Goal: Task Accomplishment & Management: Manage account settings

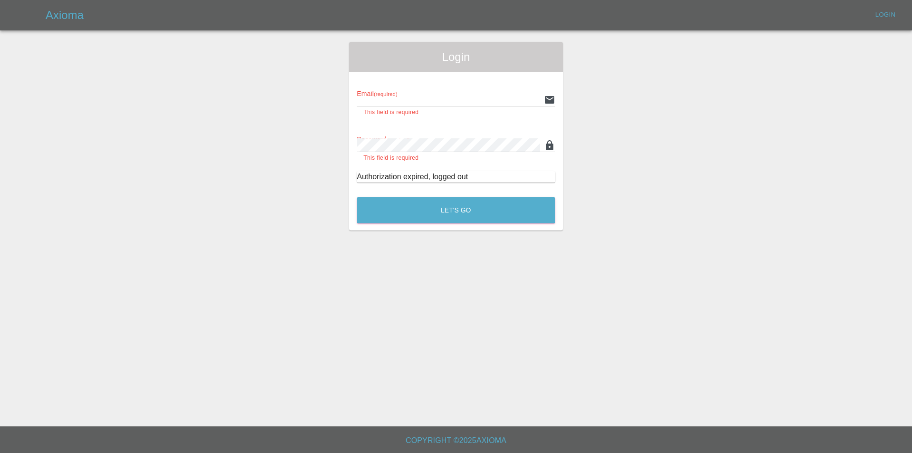
type input "[EMAIL_ADDRESS][DOMAIN_NAME]"
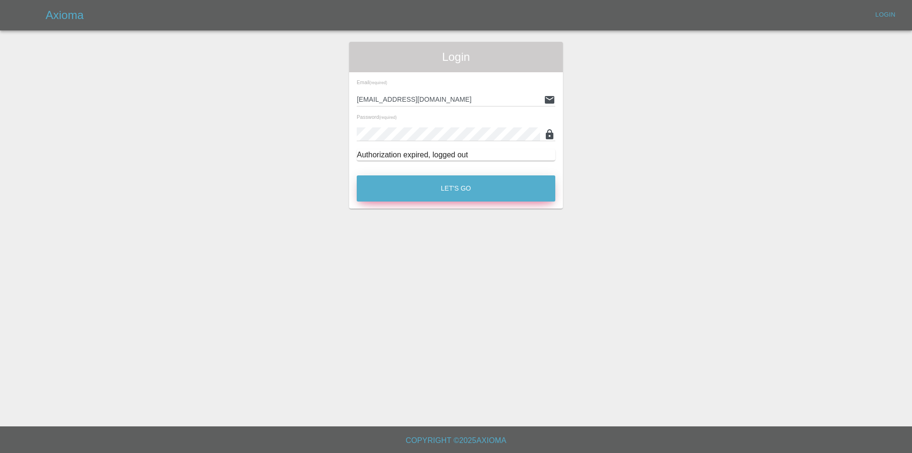
click at [391, 185] on button "Let's Go" at bounding box center [456, 188] width 199 height 26
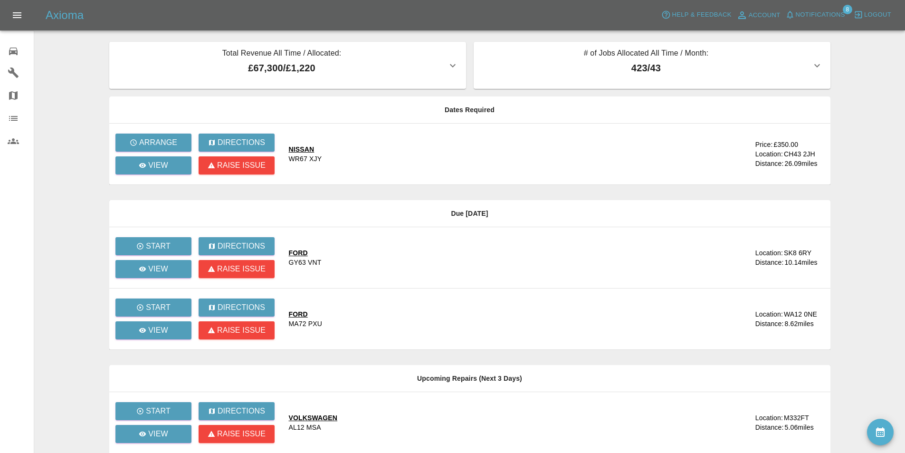
click at [820, 13] on span "Notifications" at bounding box center [820, 15] width 49 height 11
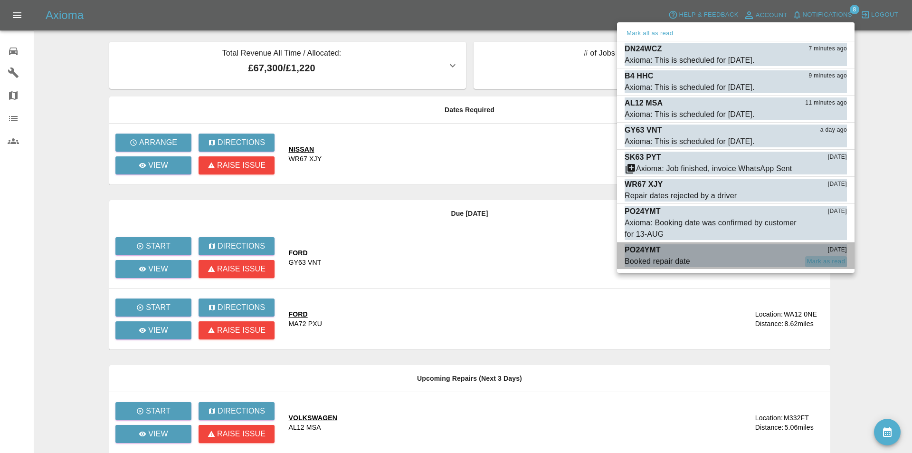
click at [830, 261] on button "Mark as read" at bounding box center [826, 261] width 42 height 11
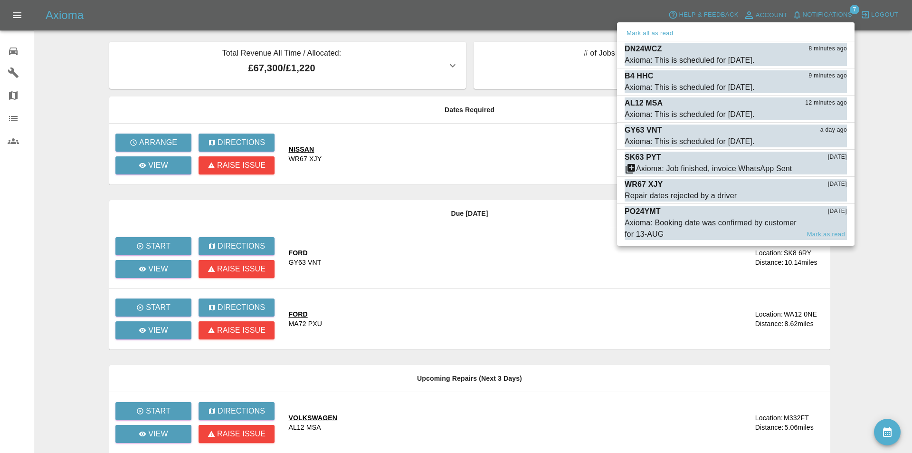
click at [831, 232] on button "Mark as read" at bounding box center [826, 234] width 42 height 11
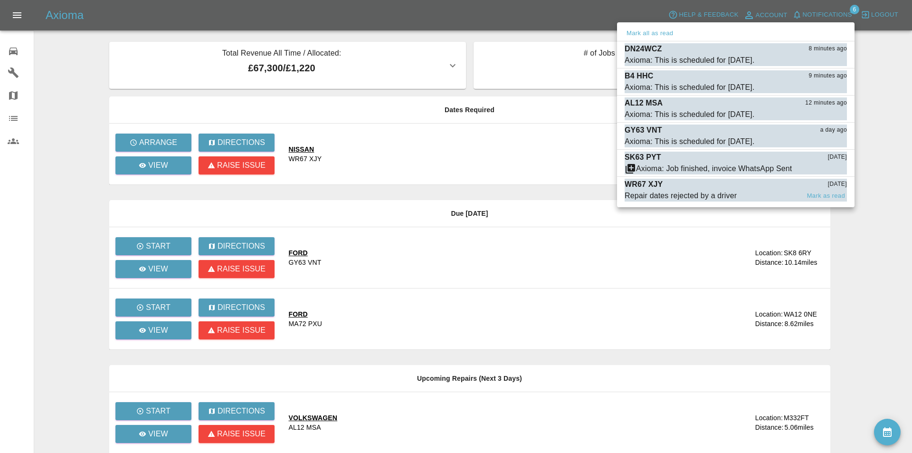
click at [739, 190] on span "Repair dates rejected by a driver" at bounding box center [712, 195] width 175 height 11
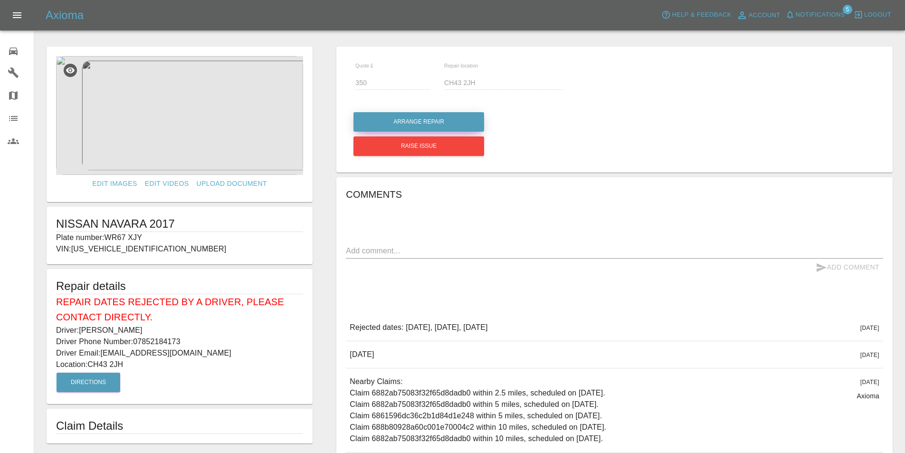
click at [427, 119] on button "Arrange Repair" at bounding box center [418, 121] width 131 height 19
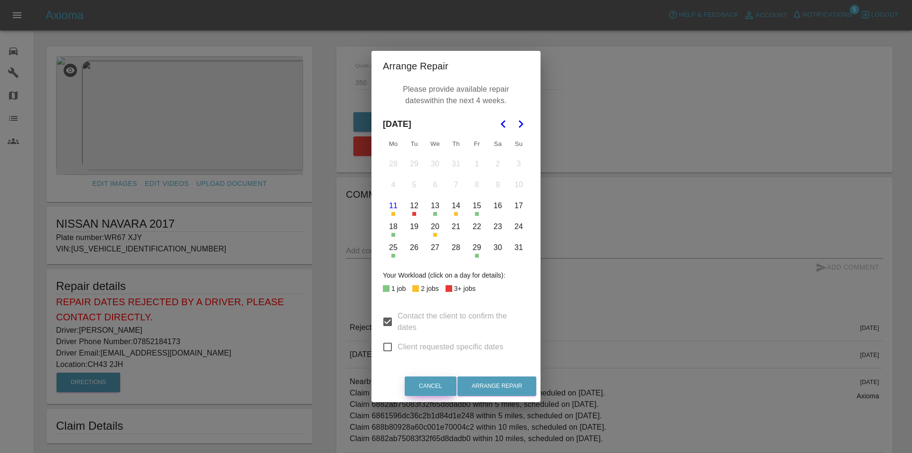
click at [431, 386] on button "Cancel" at bounding box center [431, 385] width 52 height 19
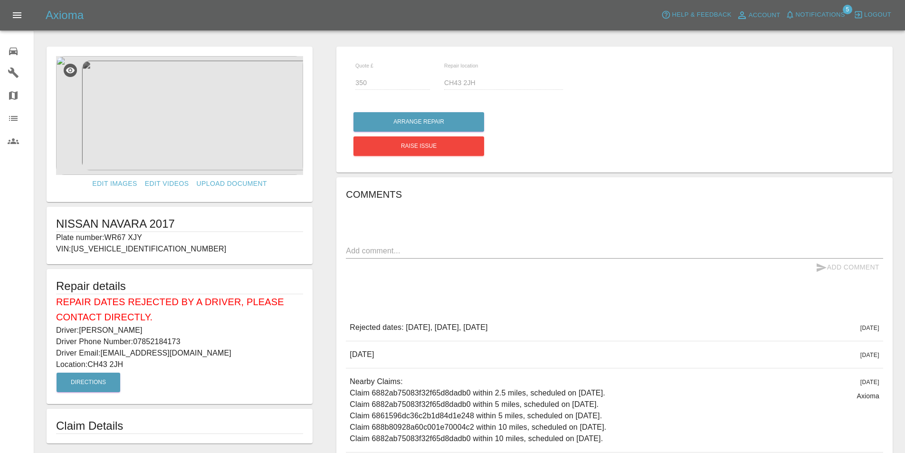
click at [13, 51] on icon at bounding box center [13, 52] width 9 height 8
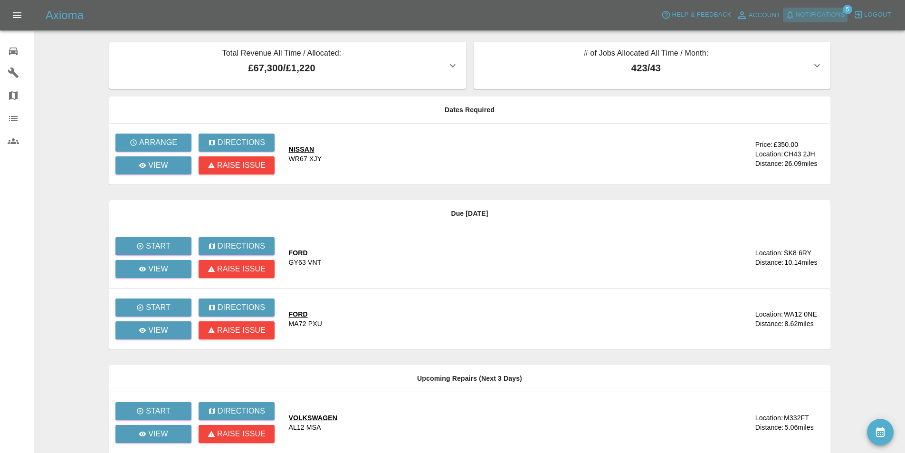
click at [799, 11] on span "Notifications" at bounding box center [820, 15] width 49 height 11
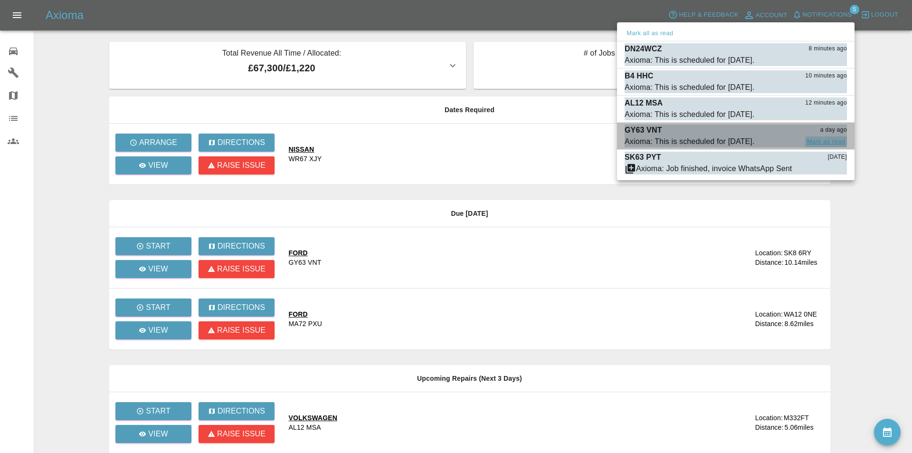
click at [815, 139] on button "Mark as read" at bounding box center [826, 141] width 42 height 11
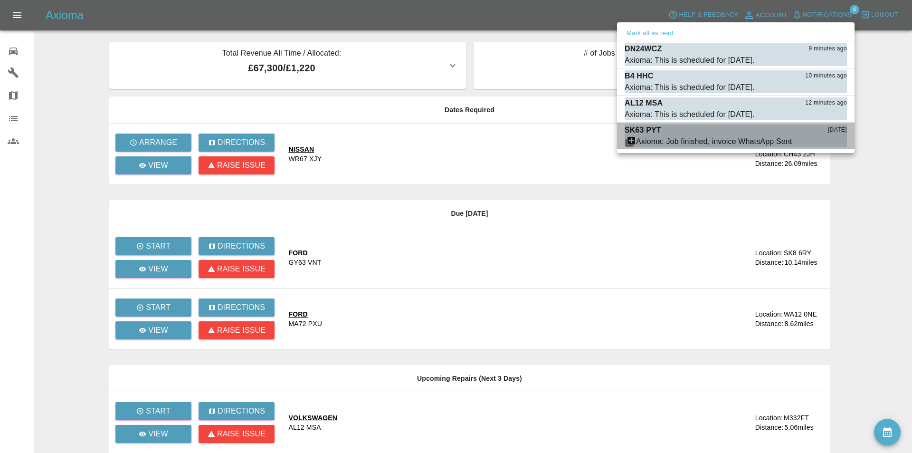
click at [815, 139] on button "Mark as read" at bounding box center [826, 141] width 42 height 11
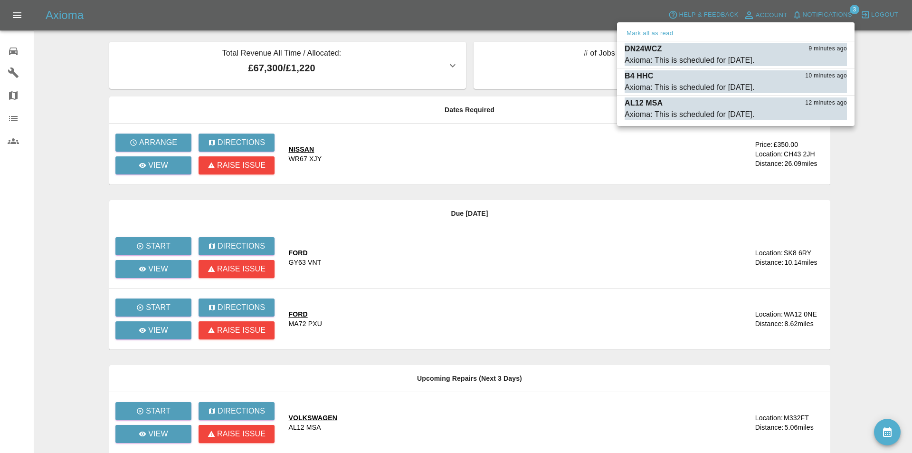
click at [470, 13] on div at bounding box center [456, 226] width 912 height 453
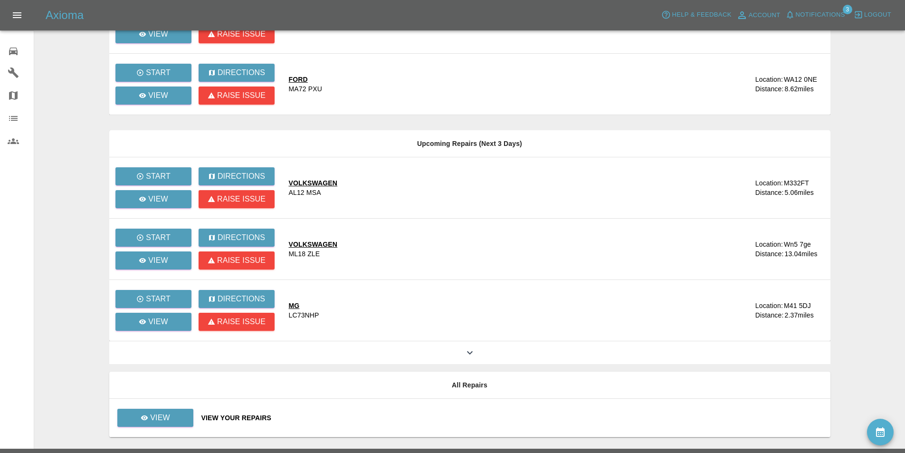
scroll to position [238, 0]
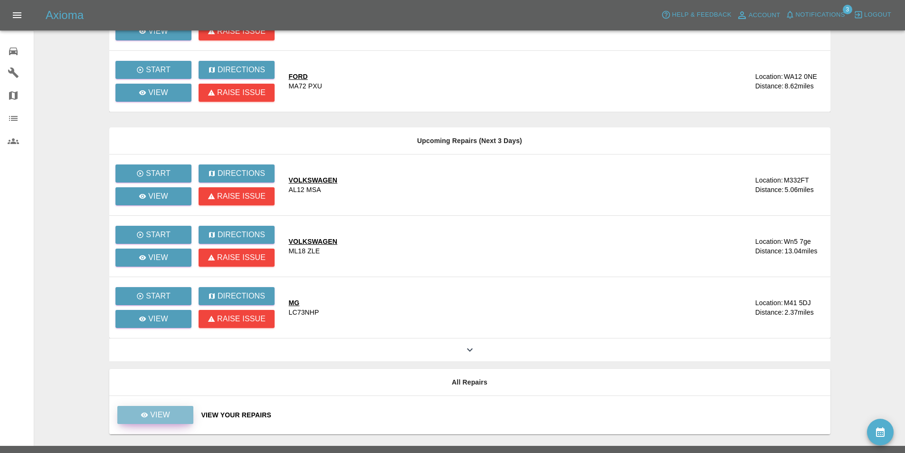
click at [175, 411] on link "View" at bounding box center [155, 415] width 76 height 18
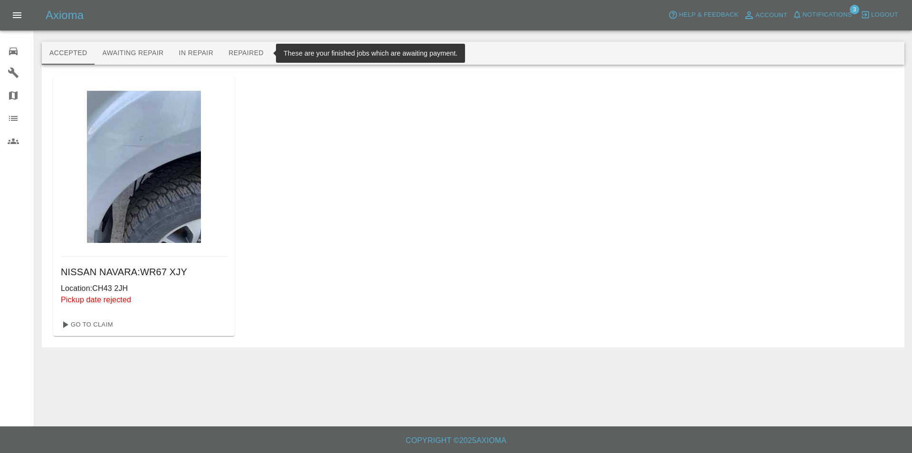
click at [245, 52] on button "Repaired" at bounding box center [246, 53] width 50 height 23
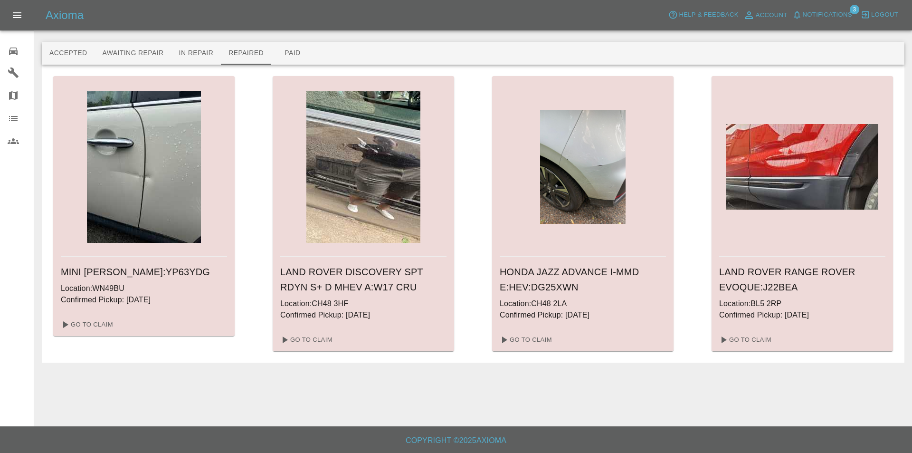
click at [473, 150] on div "MINI [PERSON_NAME] : YP63YDG Location: WN49BU Confirmed Pickup: [DATE] Go To Cl…" at bounding box center [473, 213] width 840 height 275
click at [10, 47] on icon at bounding box center [13, 51] width 11 height 11
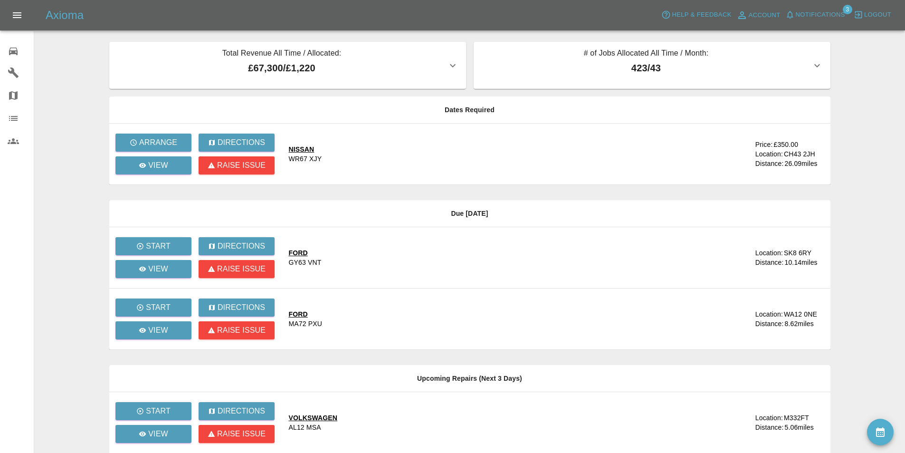
click at [64, 45] on main "Total Revenue All Time / Allocated: £67,300 / £1,220 Sprayway Smart Repairs NW …" at bounding box center [452, 341] width 905 height 683
